Goal: Transaction & Acquisition: Book appointment/travel/reservation

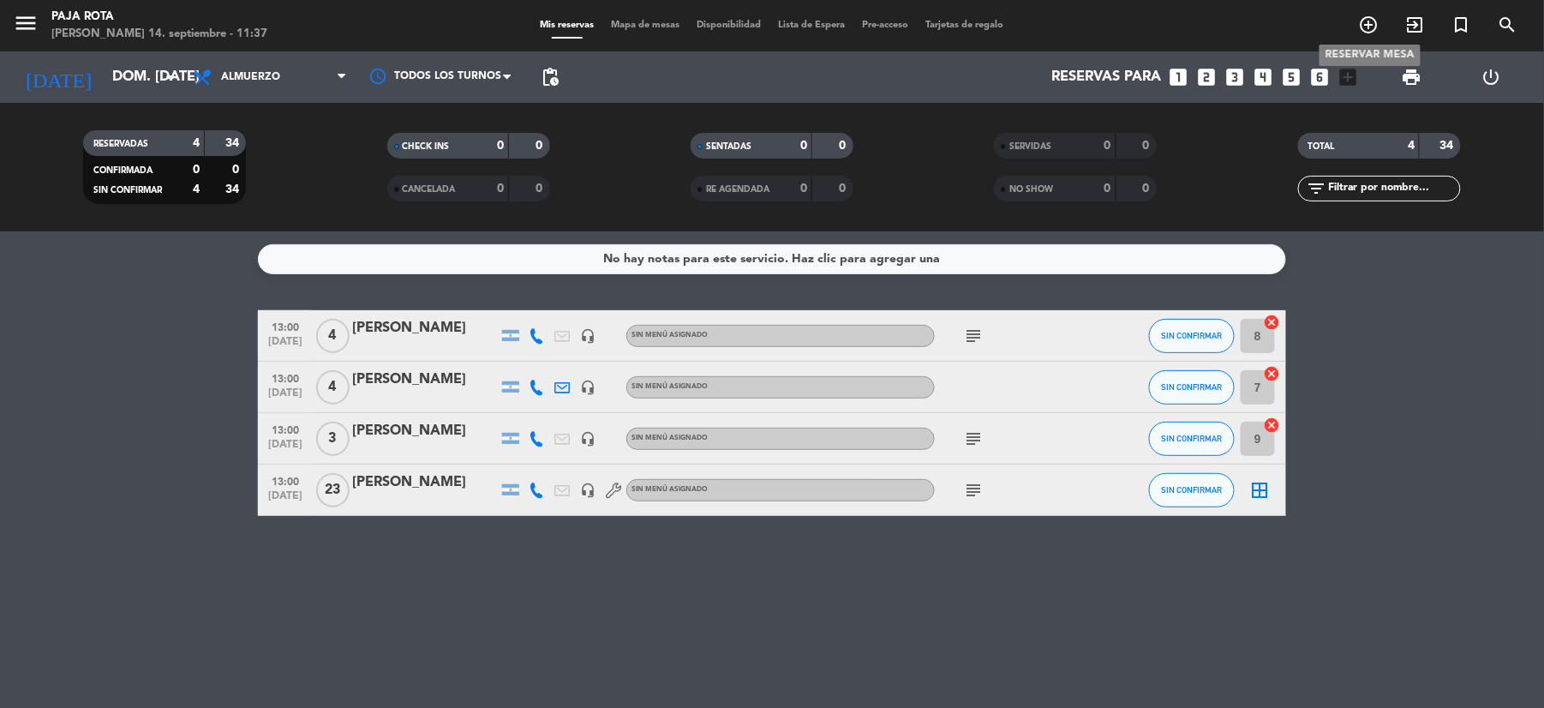
click at [1361, 31] on icon "add_circle_outline" at bounding box center [1369, 25] width 21 height 21
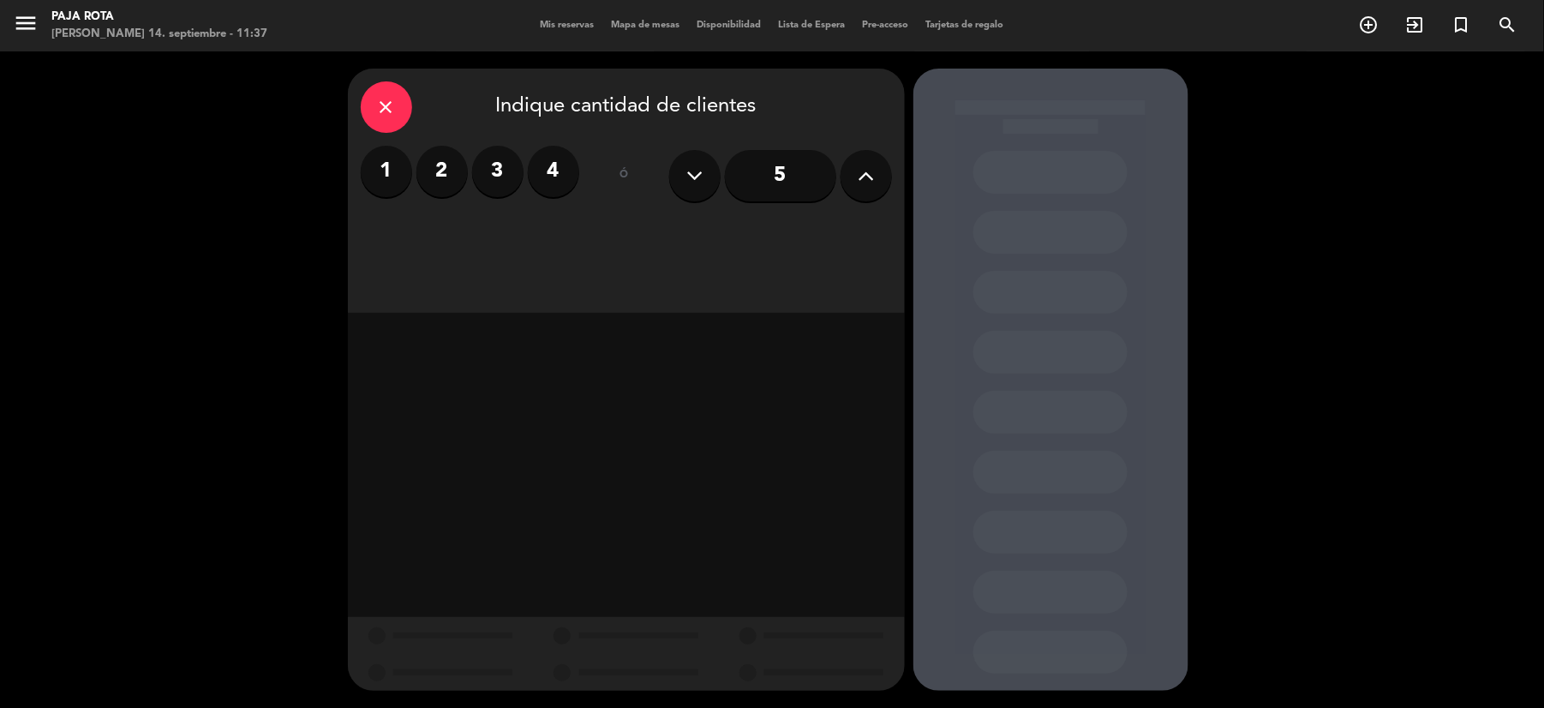
click at [871, 182] on icon at bounding box center [866, 176] width 16 height 26
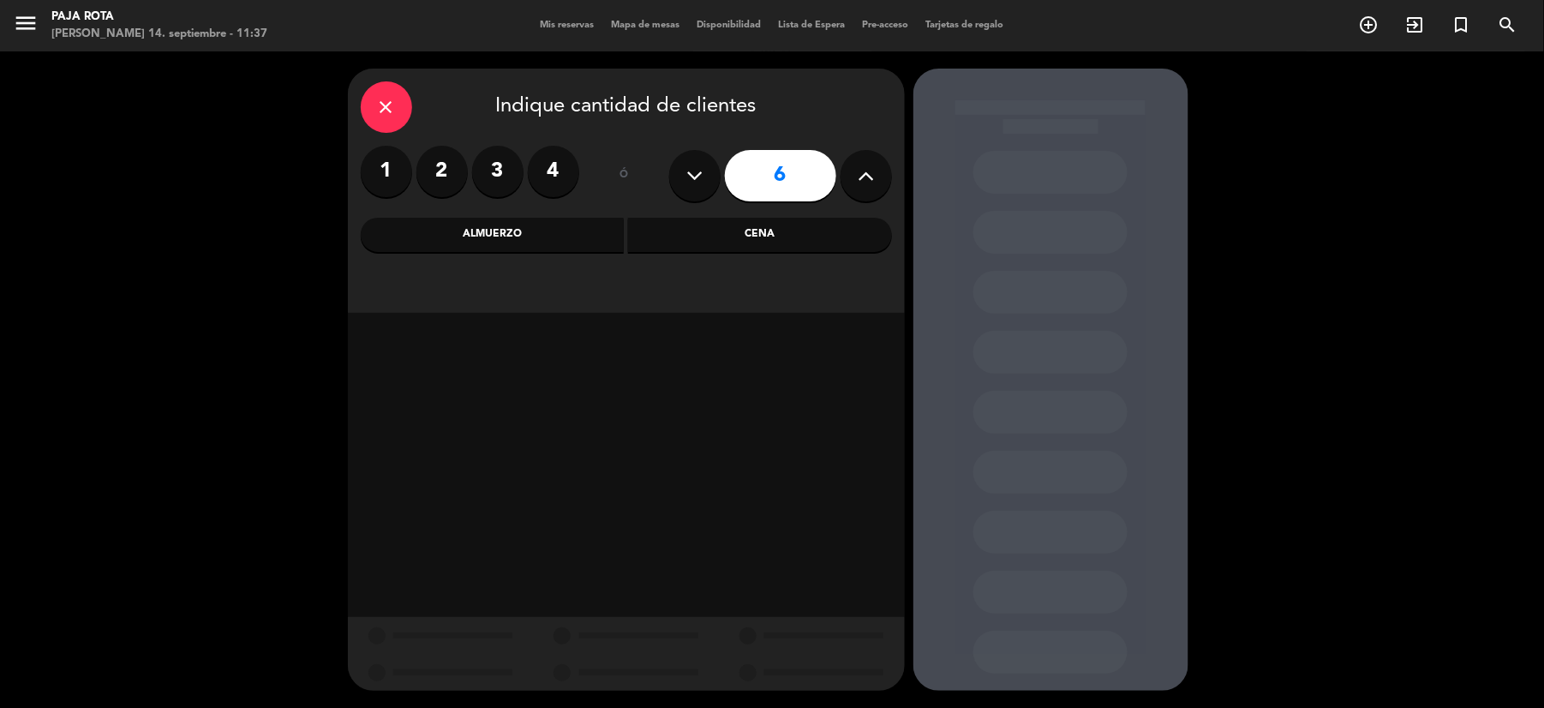
click at [594, 231] on div "Almuerzo" at bounding box center [493, 235] width 264 height 34
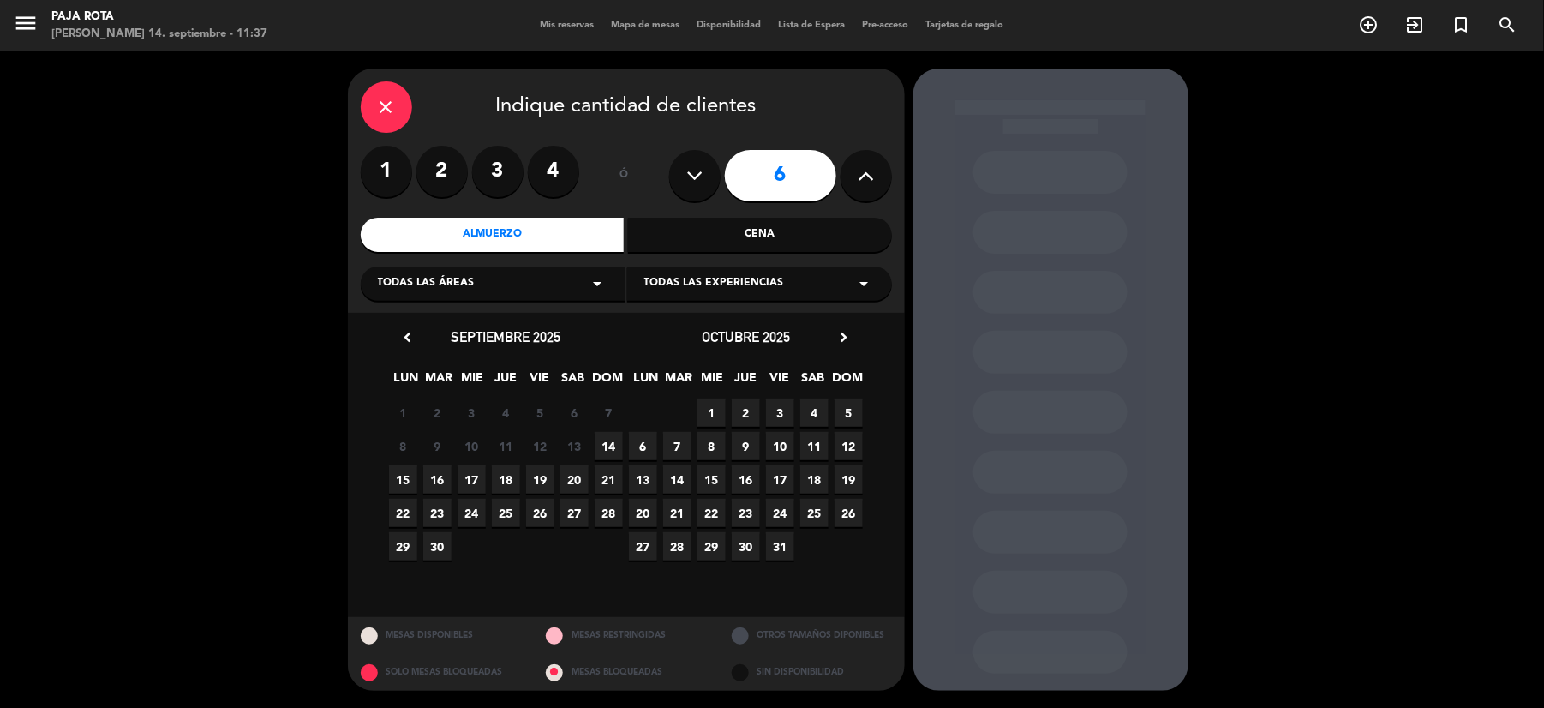
click at [603, 443] on span "14" at bounding box center [609, 446] width 28 height 28
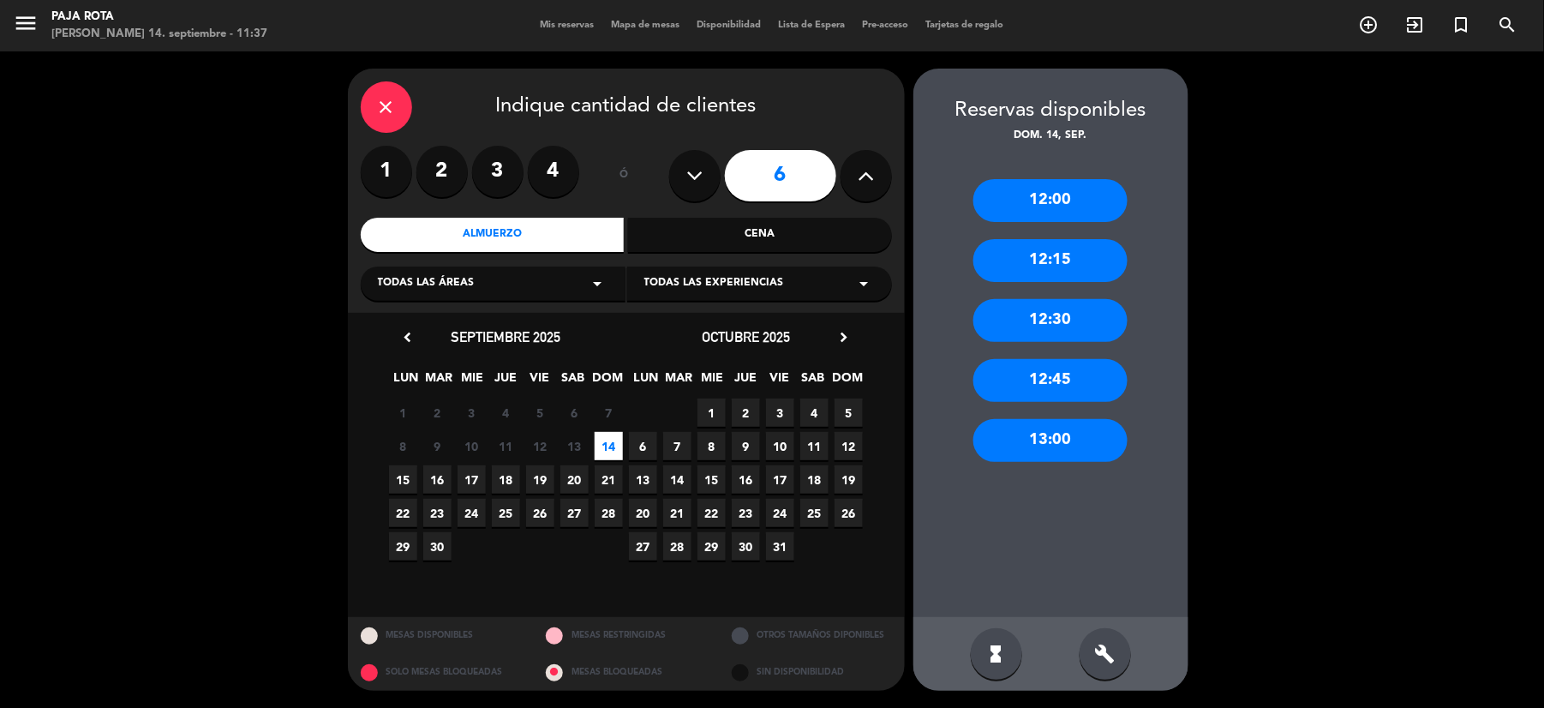
click at [1114, 665] on div "build" at bounding box center [1105, 653] width 51 height 51
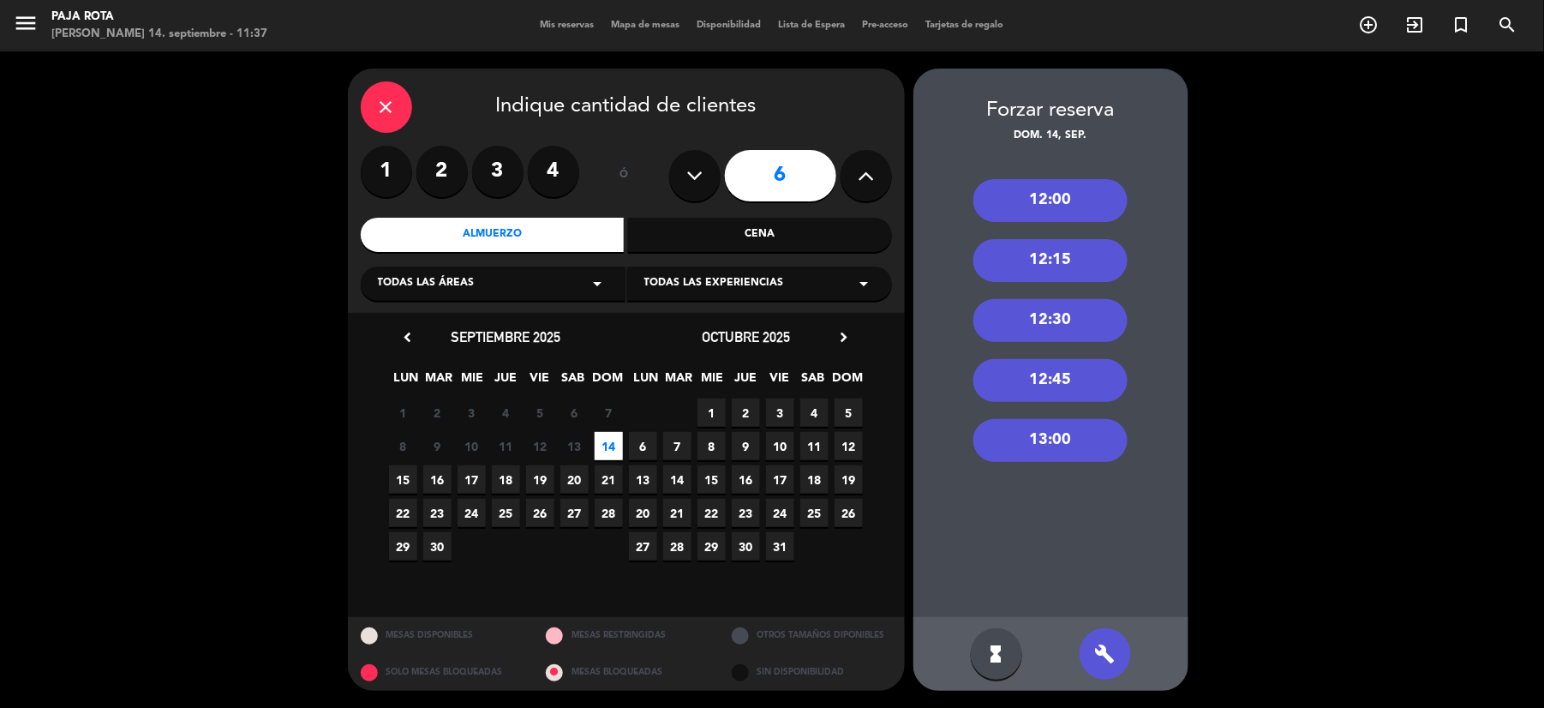
click at [1046, 447] on div "13:00" at bounding box center [1051, 440] width 154 height 43
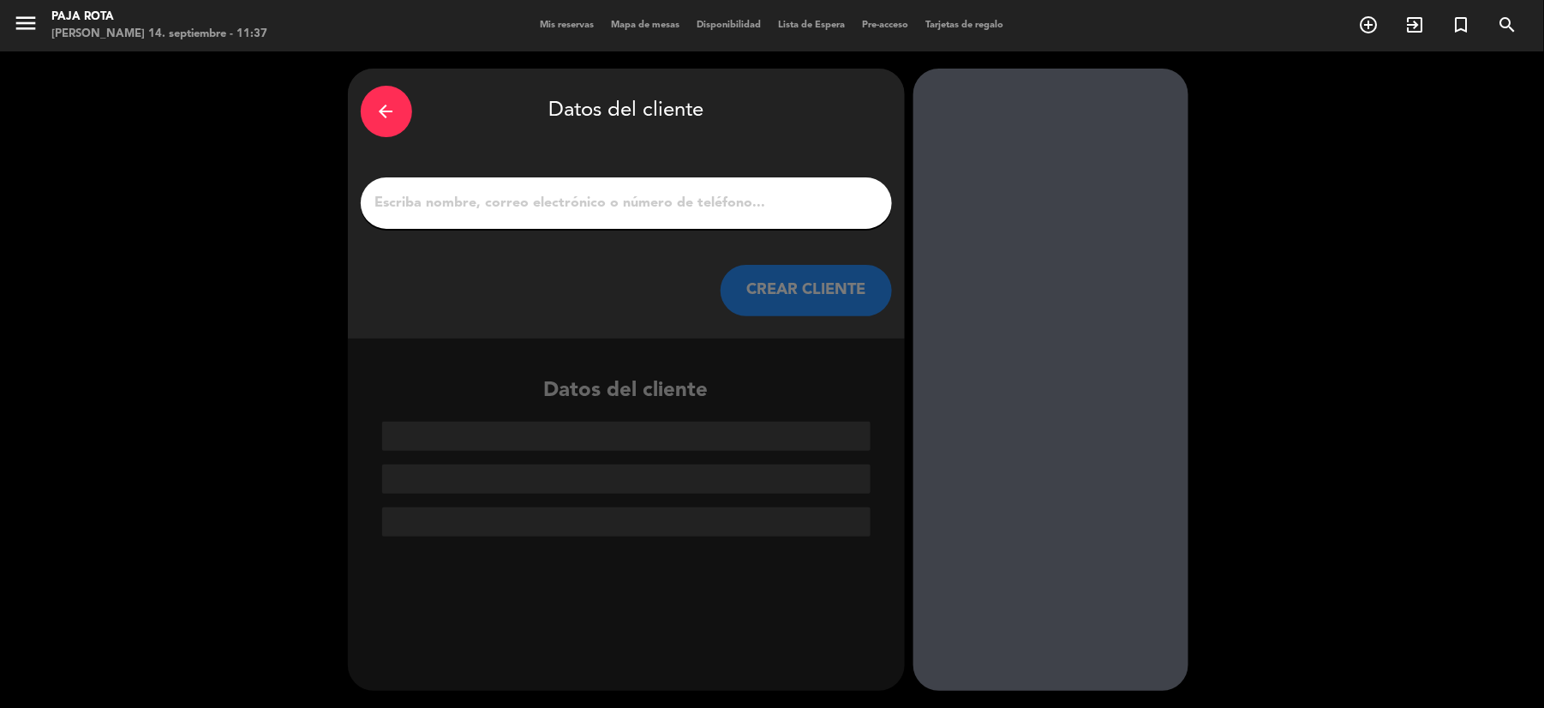
click at [642, 217] on div at bounding box center [626, 202] width 531 height 51
click at [643, 207] on input "1" at bounding box center [627, 203] width 506 height 24
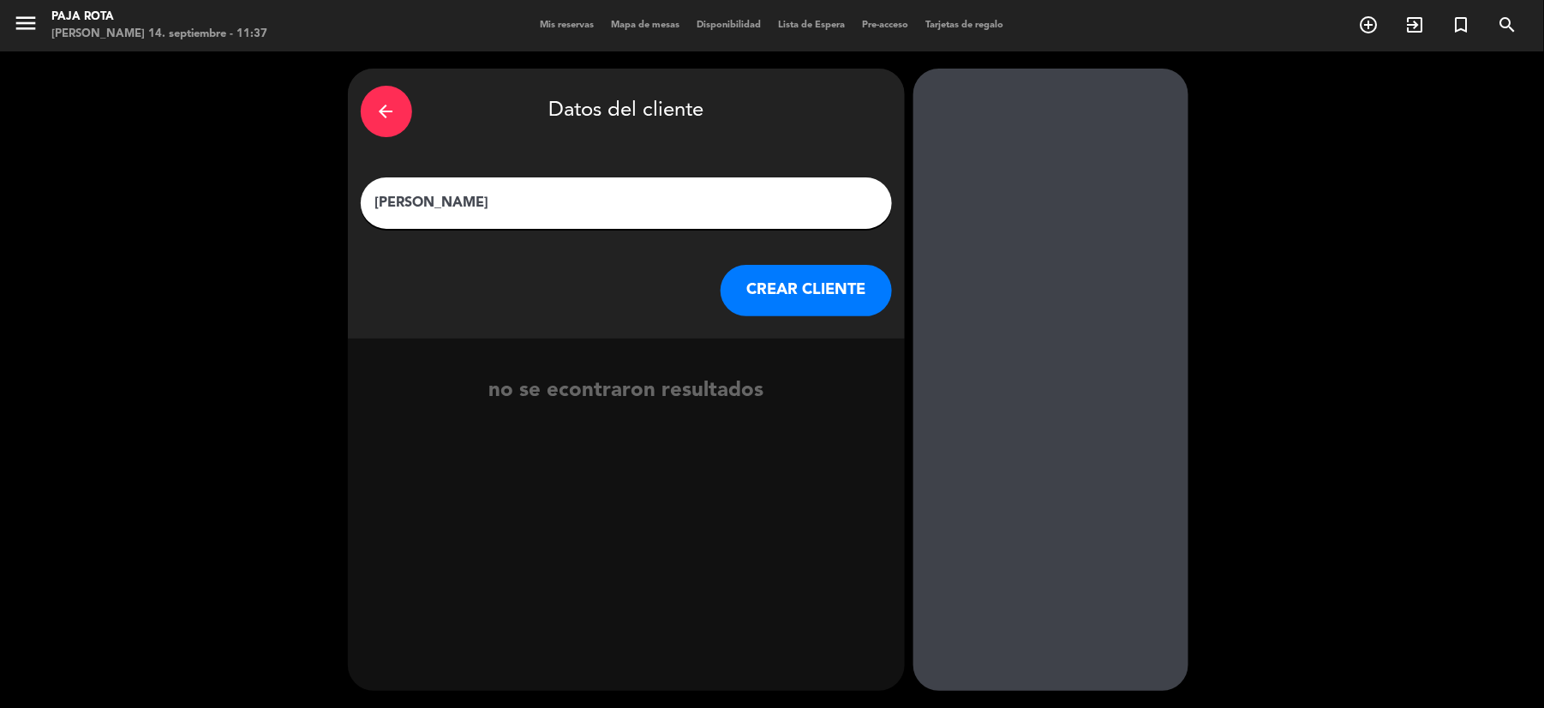
type input "[PERSON_NAME]"
click at [771, 303] on button "CREAR CLIENTE" at bounding box center [806, 290] width 171 height 51
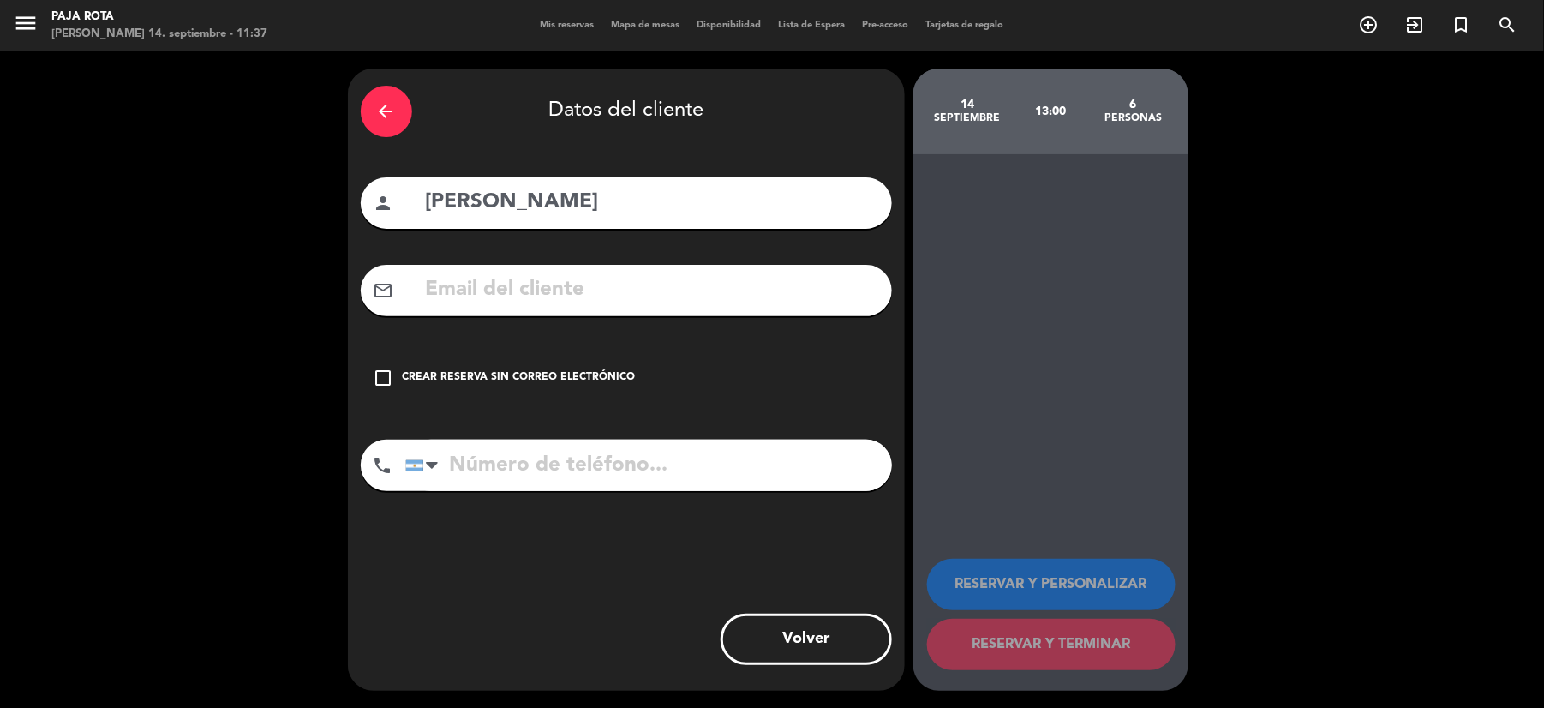
click at [771, 303] on input "text" at bounding box center [651, 290] width 455 height 35
click at [529, 481] on input "tel" at bounding box center [648, 465] width 487 height 51
type input "1145260607"
click at [597, 361] on div "check_box_outline_blank Crear reserva sin correo electrónico" at bounding box center [626, 377] width 531 height 51
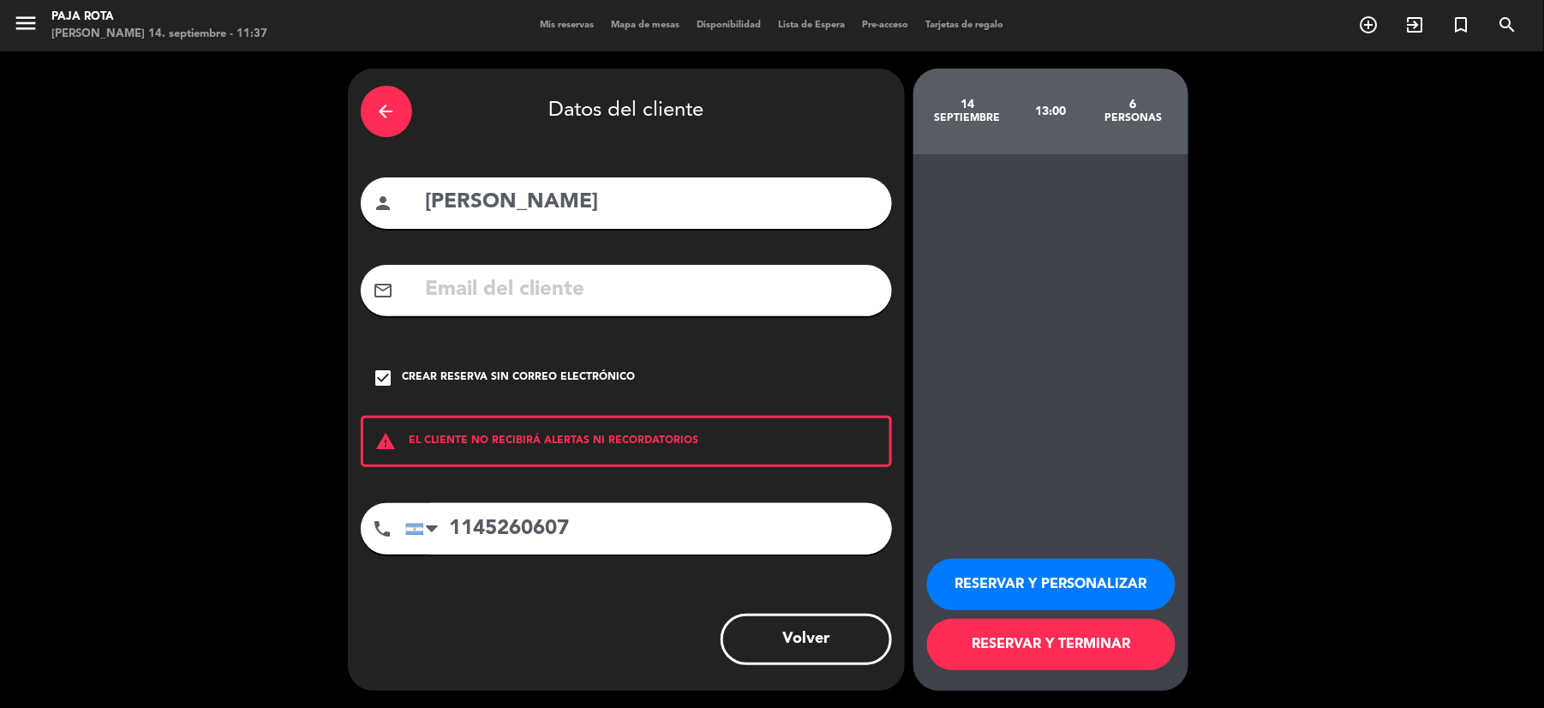
click at [1016, 638] on button "RESERVAR Y TERMINAR" at bounding box center [1051, 644] width 249 height 51
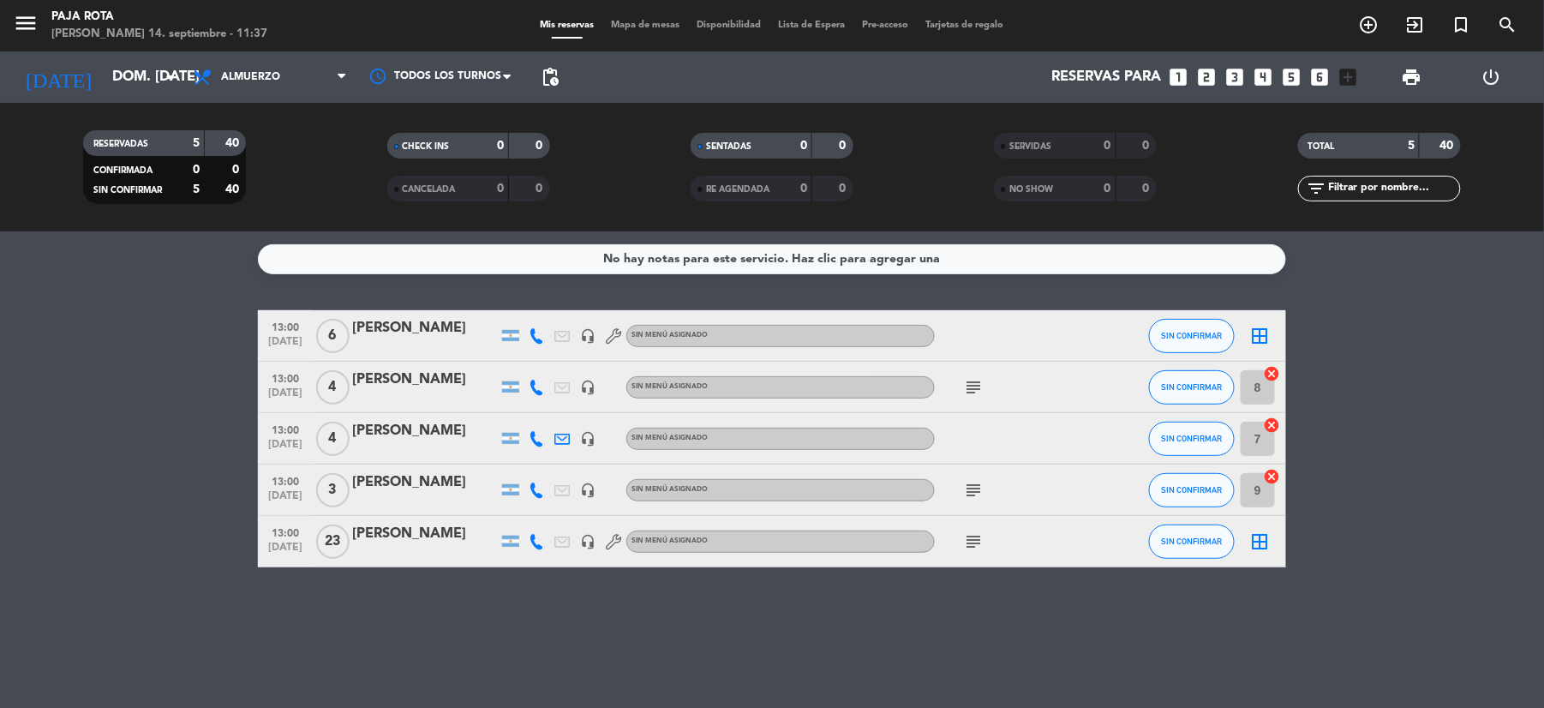
click at [428, 334] on div "[PERSON_NAME]" at bounding box center [425, 328] width 146 height 22
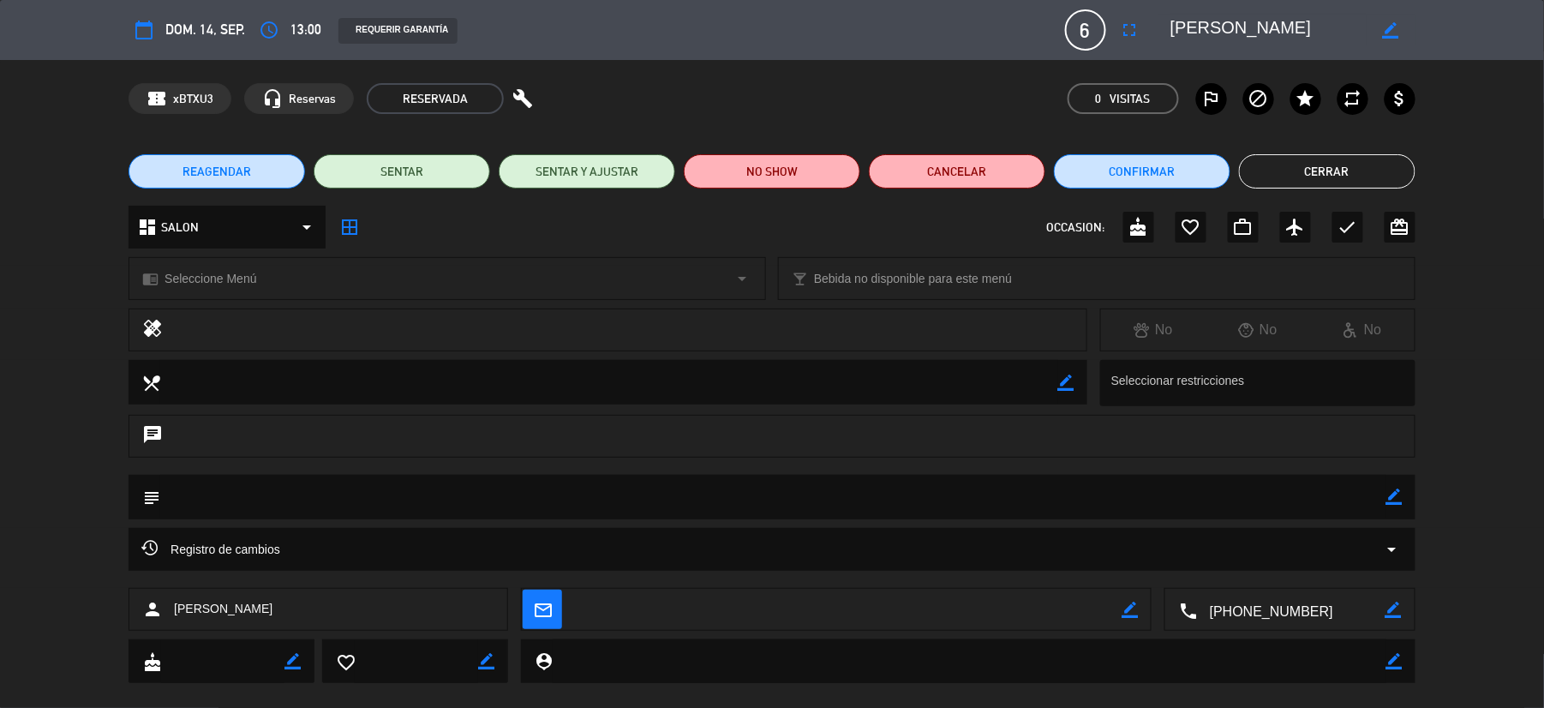
scroll to position [25, 0]
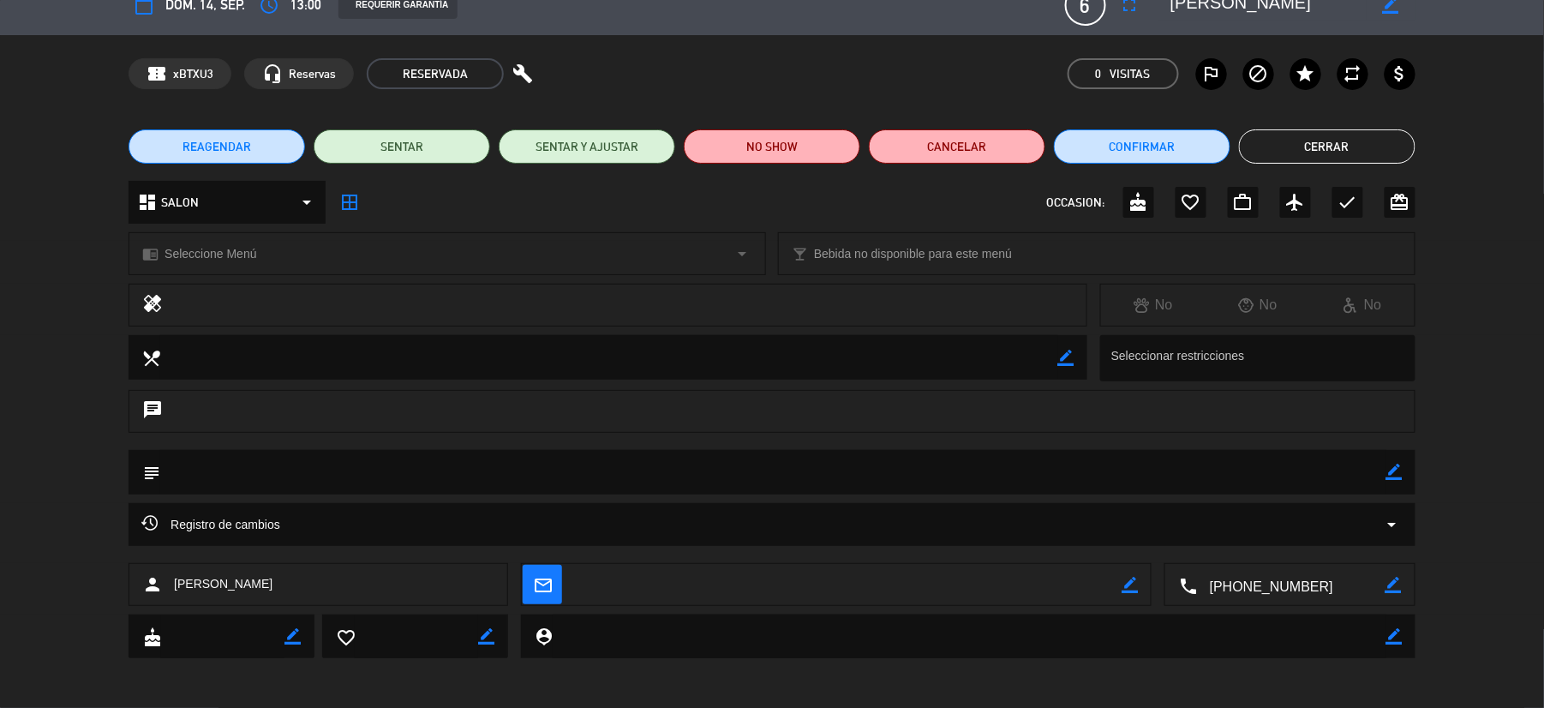
click at [1267, 144] on button "Cerrar" at bounding box center [1327, 146] width 177 height 34
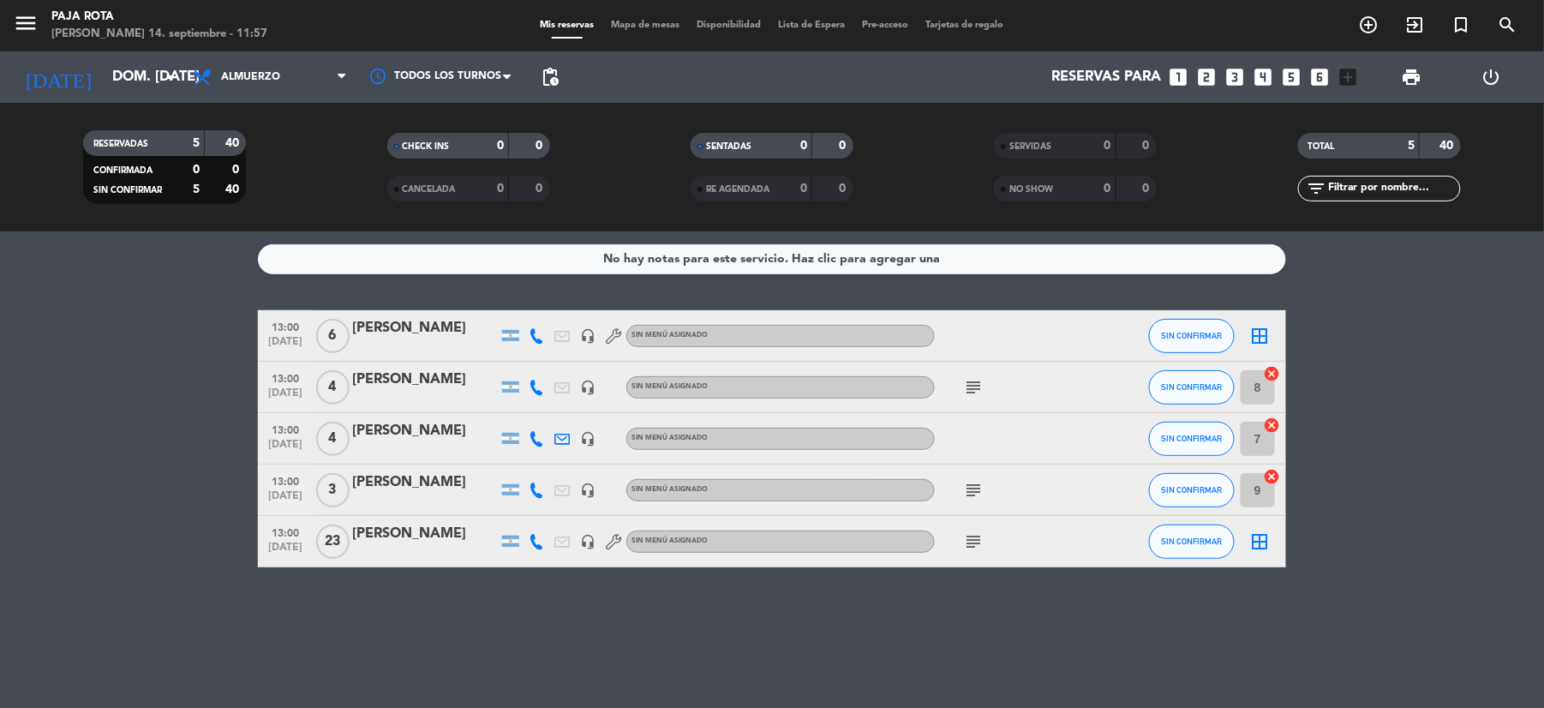
click at [1275, 375] on icon "cancel" at bounding box center [1272, 373] width 17 height 17
click at [1276, 423] on icon "cancel" at bounding box center [1272, 424] width 17 height 17
click at [970, 483] on icon "subject" at bounding box center [973, 490] width 21 height 21
